Goal: Communication & Community: Ask a question

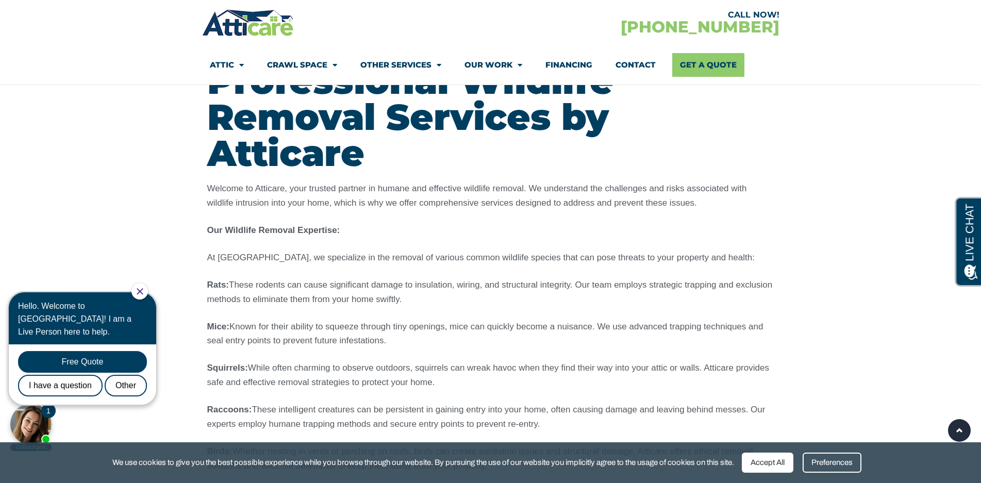
scroll to position [1157, 0]
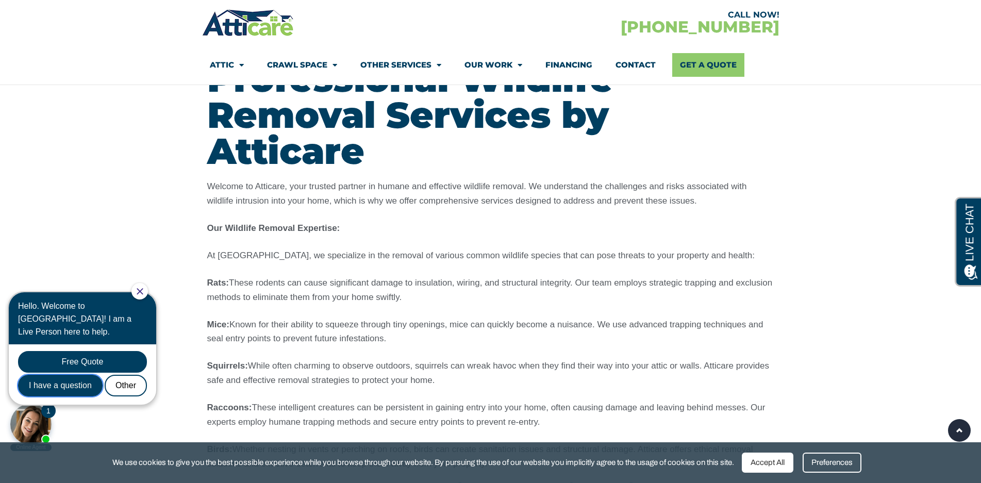
click at [69, 376] on div "I have a question" at bounding box center [60, 386] width 85 height 22
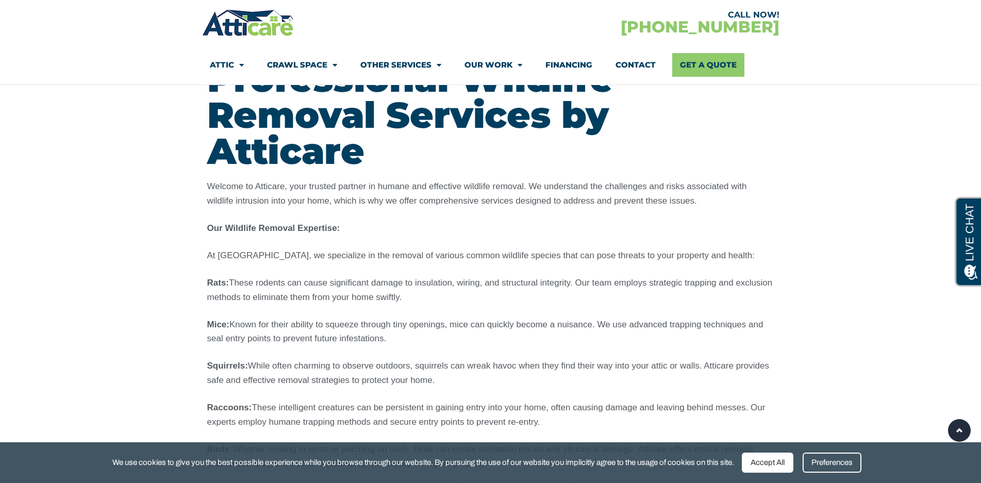
scroll to position [0, 0]
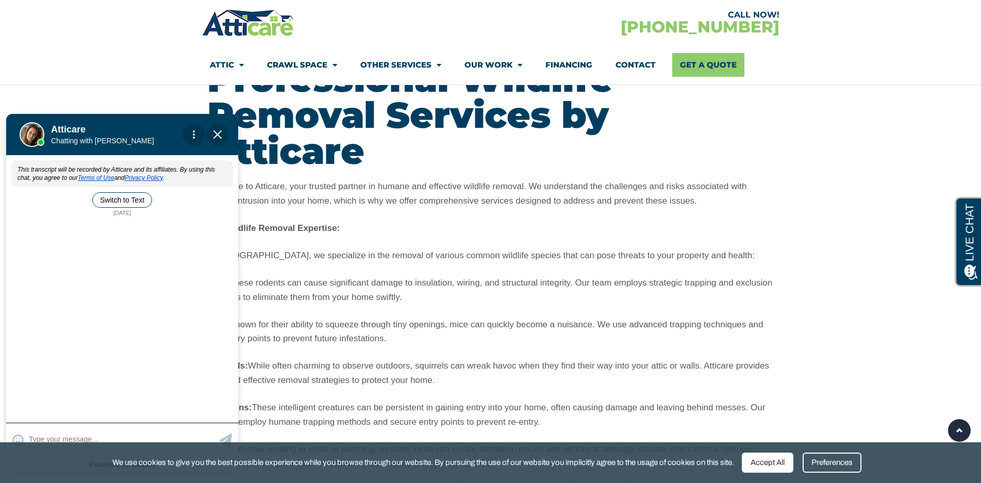
click at [99, 431] on textarea at bounding box center [123, 440] width 188 height 20
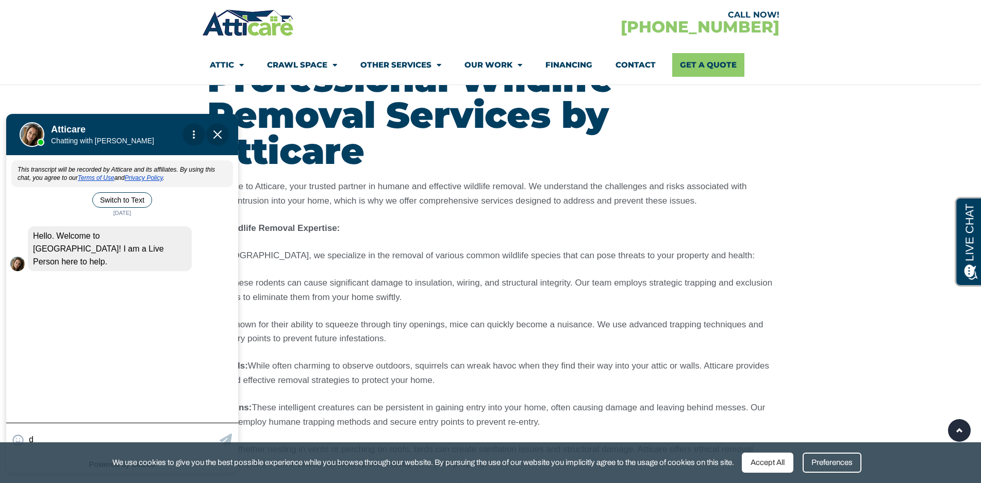
type textarea "d"
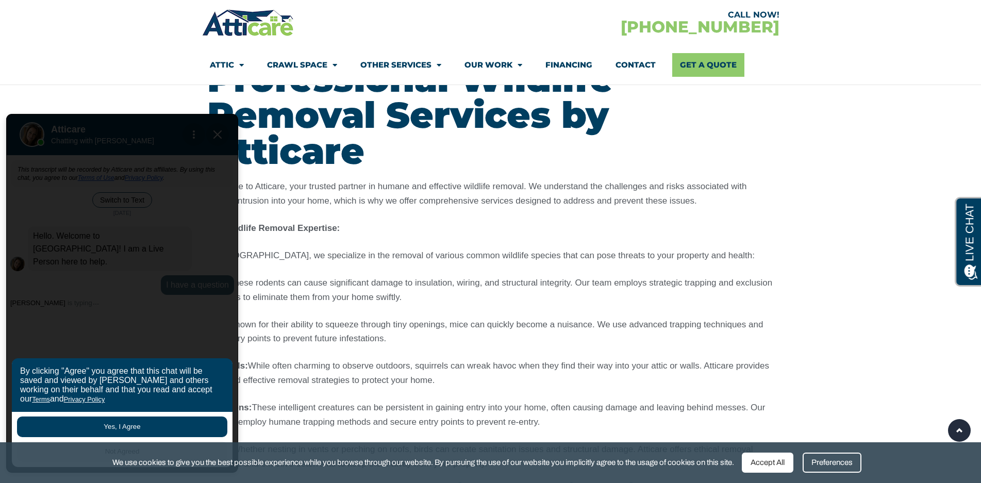
click at [110, 431] on button "Yes, I Agree" at bounding box center [122, 427] width 210 height 21
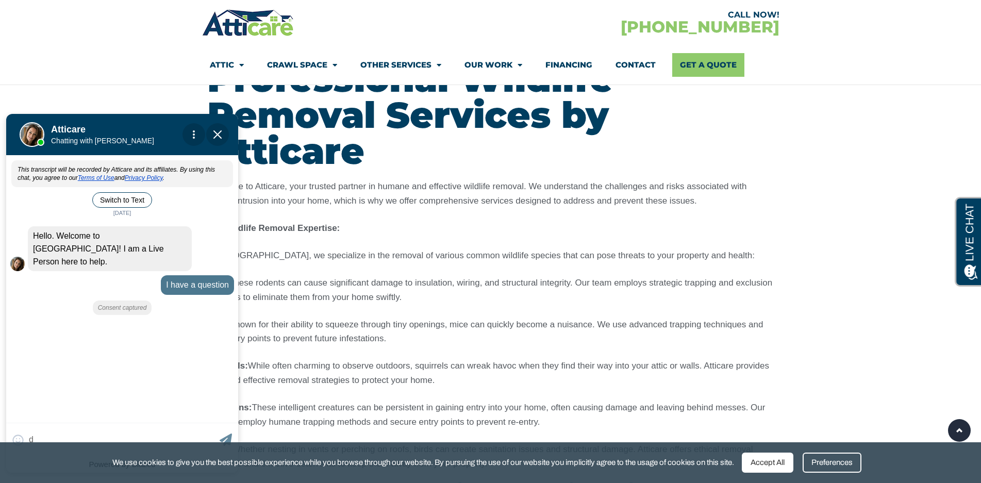
click at [107, 428] on div "😀 😁 😂 😃 😄 😅 😆 😇 😈 😉 😊 😋 😌 😍 😎 😏 😐 😑 😒 😓 😔 😕 😖 😗 😘 😛 😝 😞 😟 😠 😡 😢 😣 😤 😥 😦 d Skip …" at bounding box center [122, 439] width 232 height 33
click at [50, 433] on textarea at bounding box center [123, 440] width 188 height 20
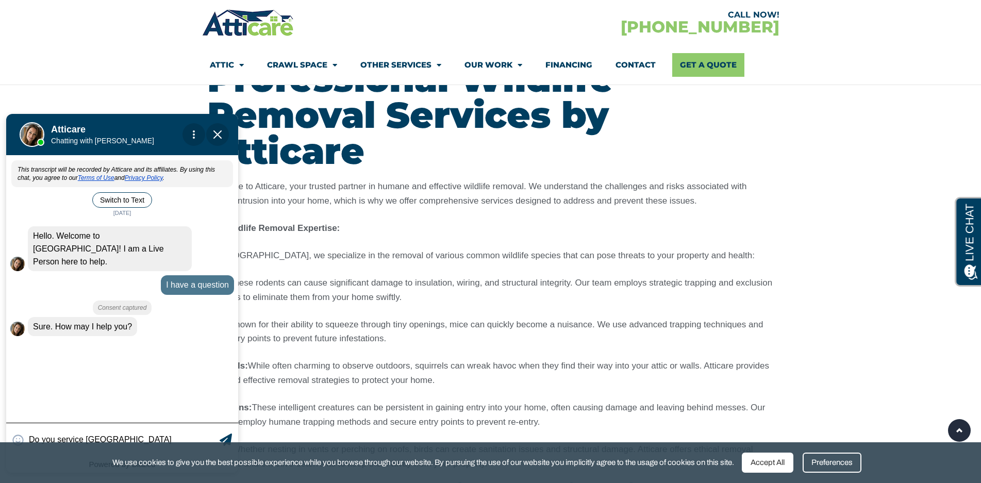
type input "Do you service [GEOGRAPHIC_DATA]"
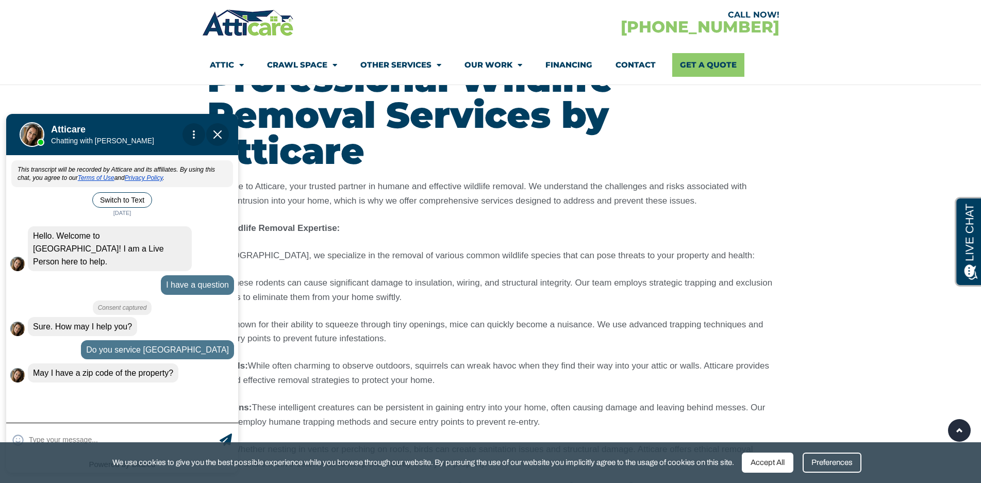
click at [65, 438] on input "text" at bounding box center [123, 440] width 188 height 20
type input "78253"
click at [768, 466] on div "Accept All" at bounding box center [768, 463] width 52 height 20
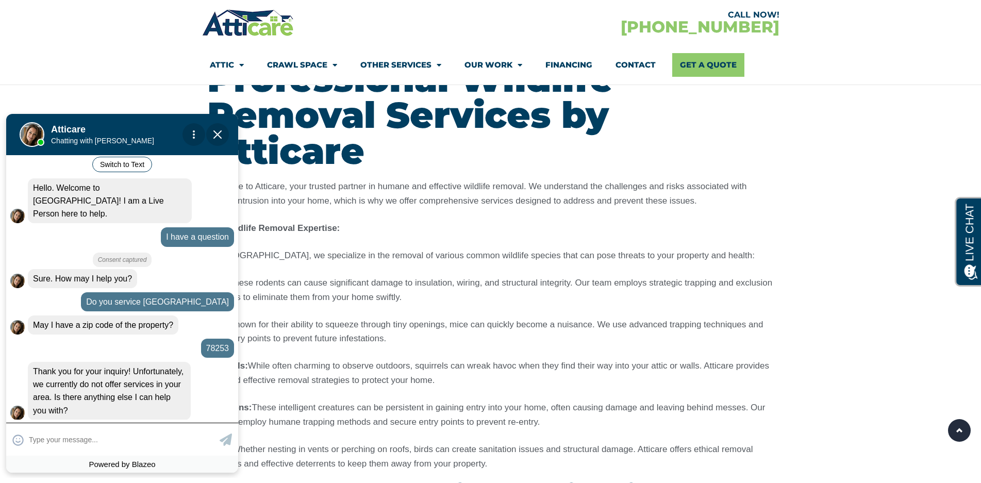
scroll to position [48, 0]
type input "Ok thank you no"
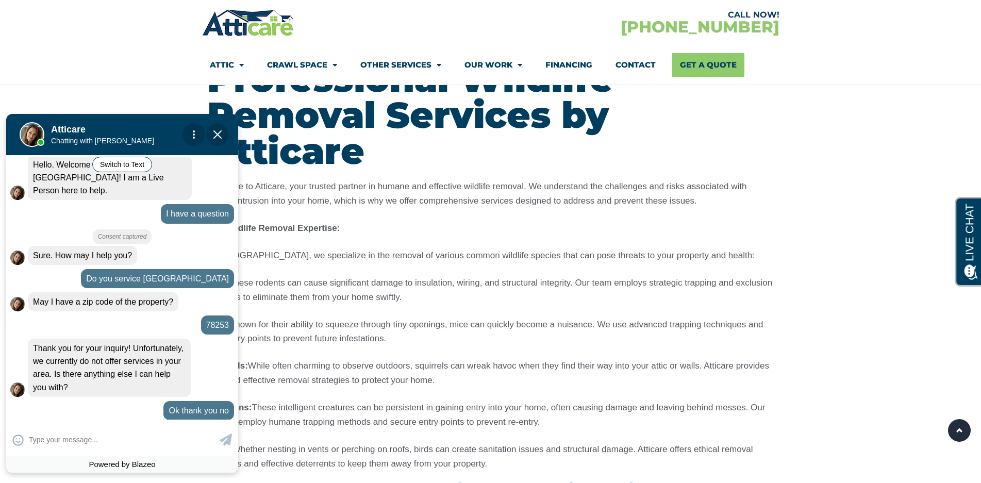
scroll to position [72, 0]
click at [219, 129] on span "Close Chat" at bounding box center [217, 134] width 23 height 23
